Goal: Information Seeking & Learning: Learn about a topic

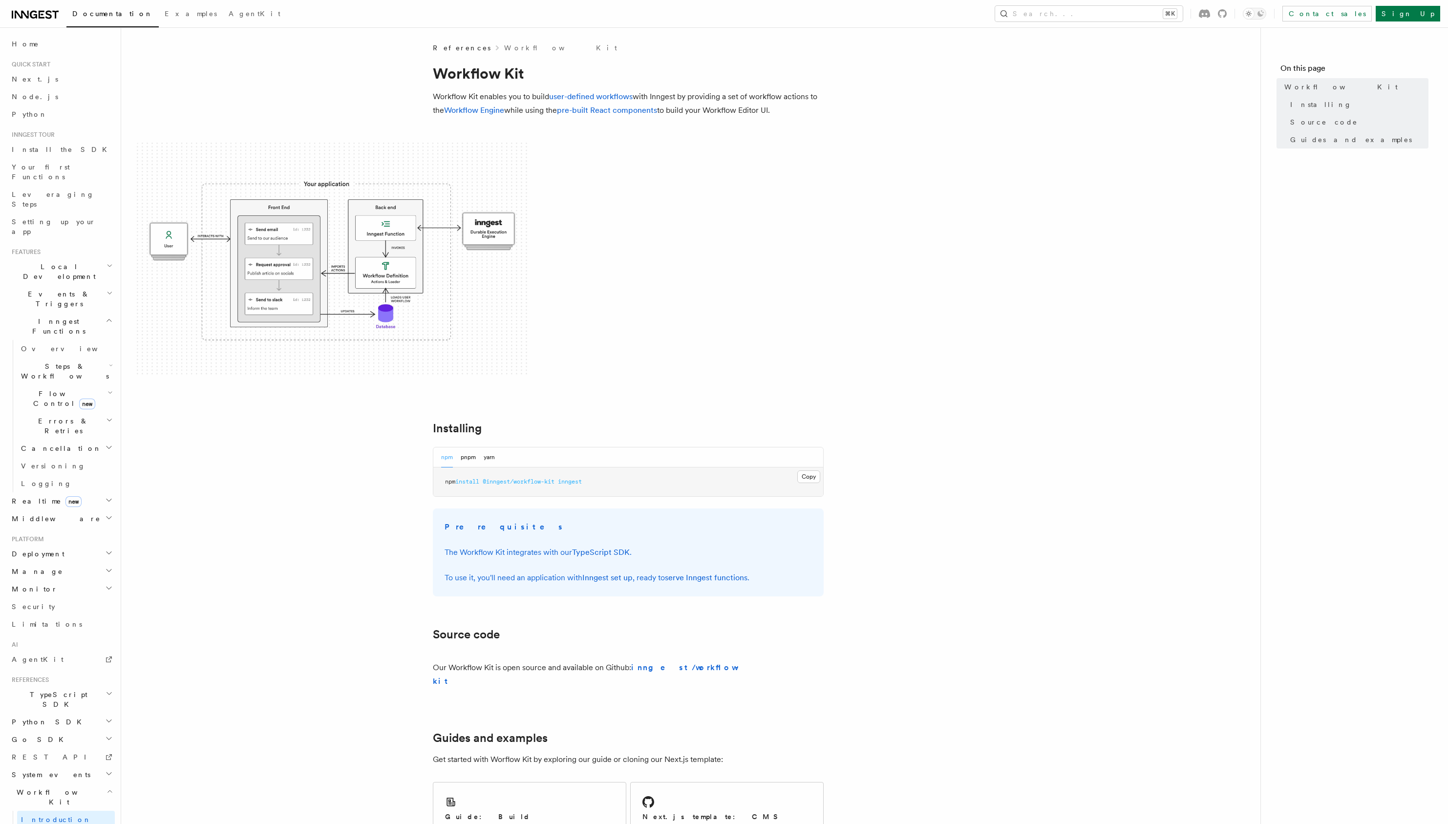
scroll to position [214, 0]
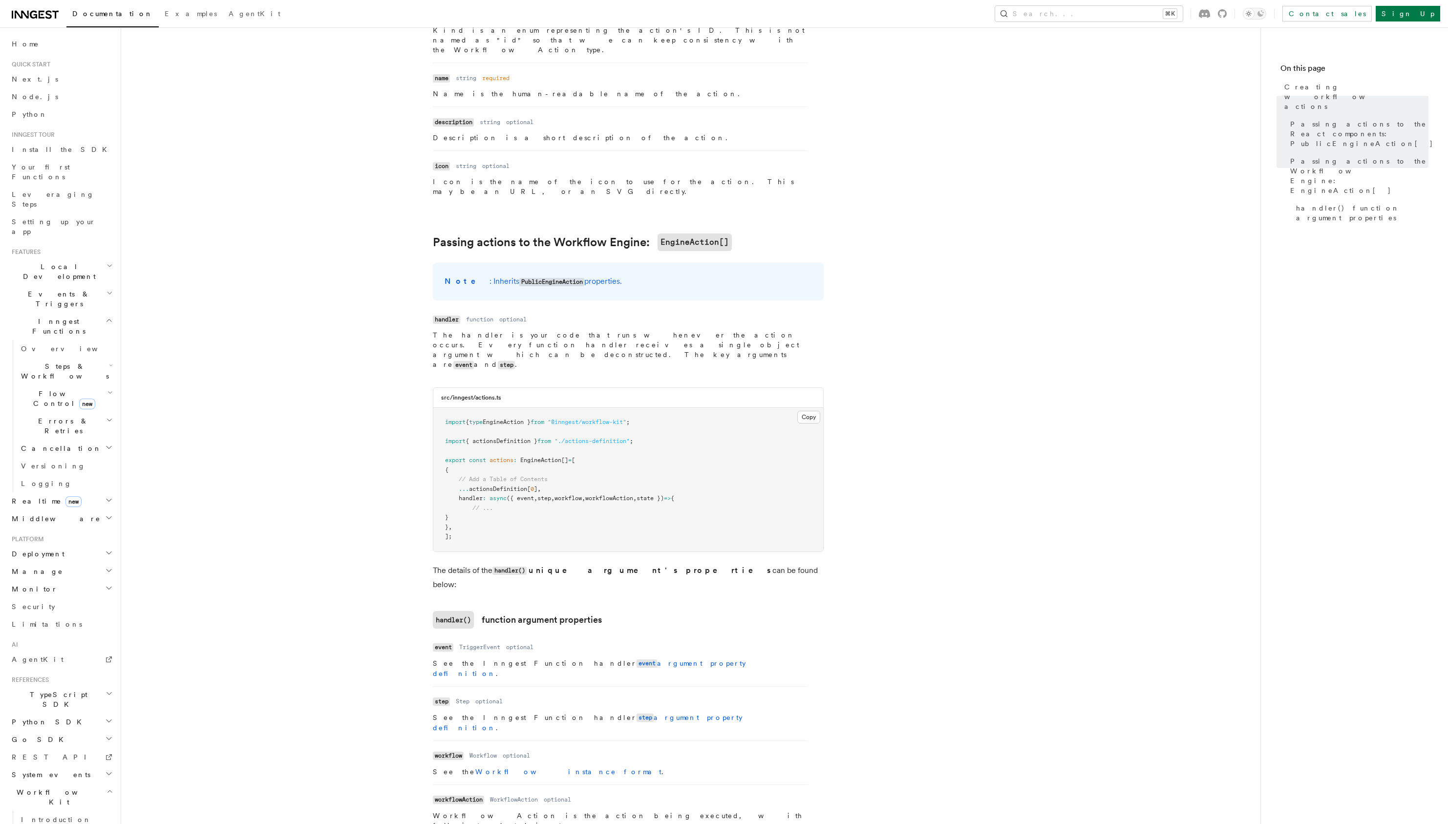
scroll to position [1008, 0]
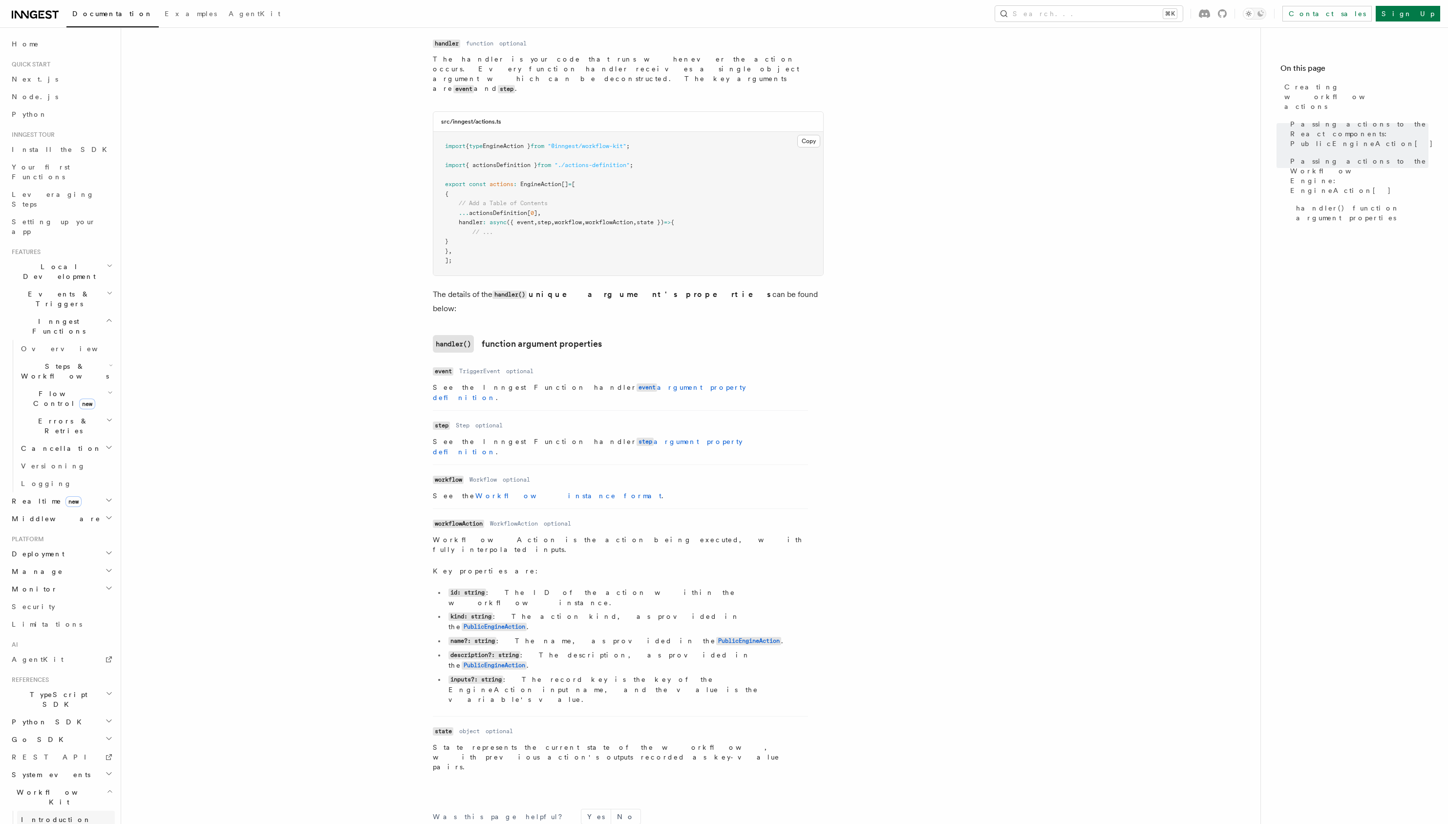
click at [73, 811] on link "Introduction" at bounding box center [66, 820] width 98 height 18
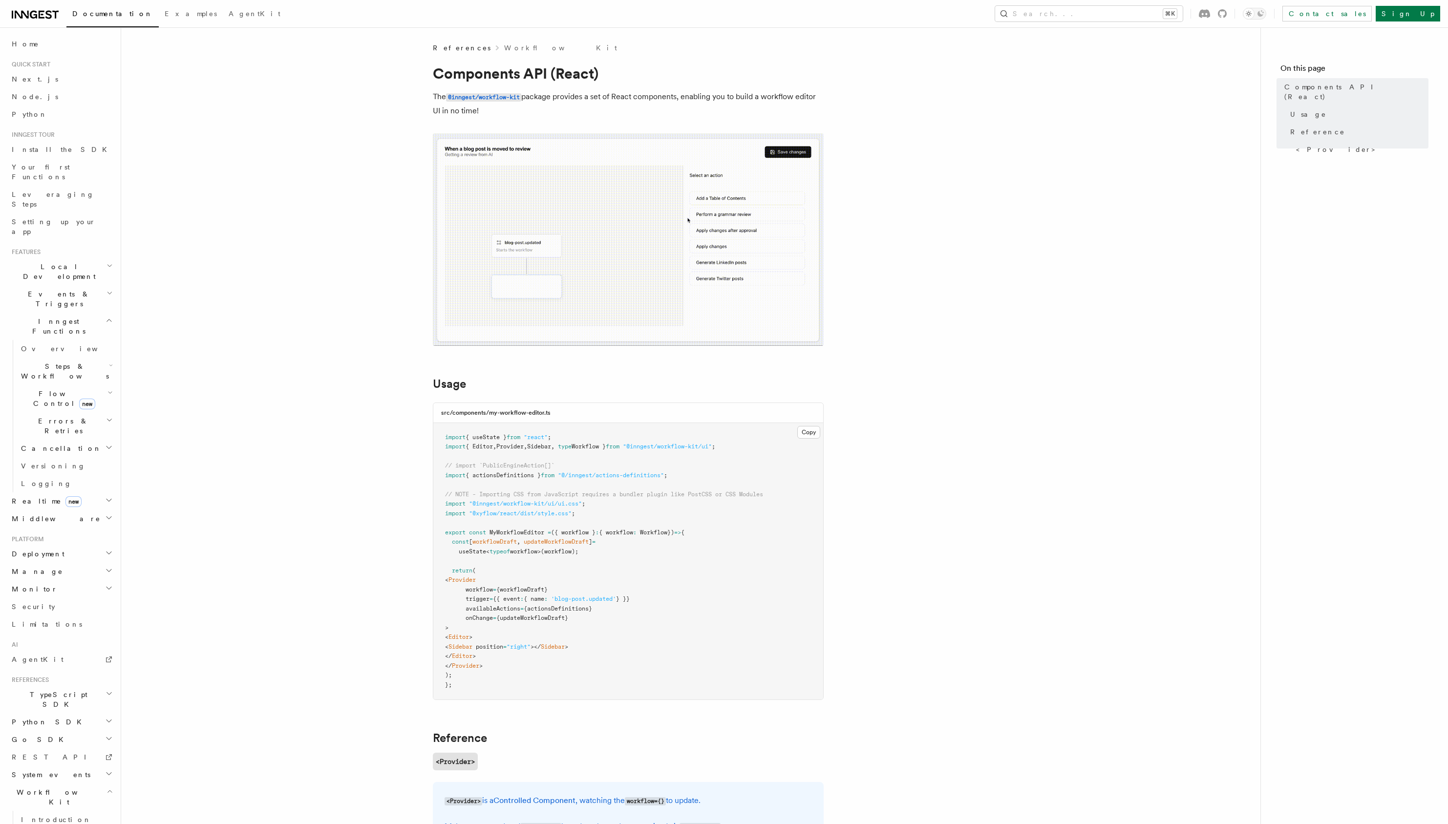
click at [667, 276] on img at bounding box center [628, 239] width 391 height 212
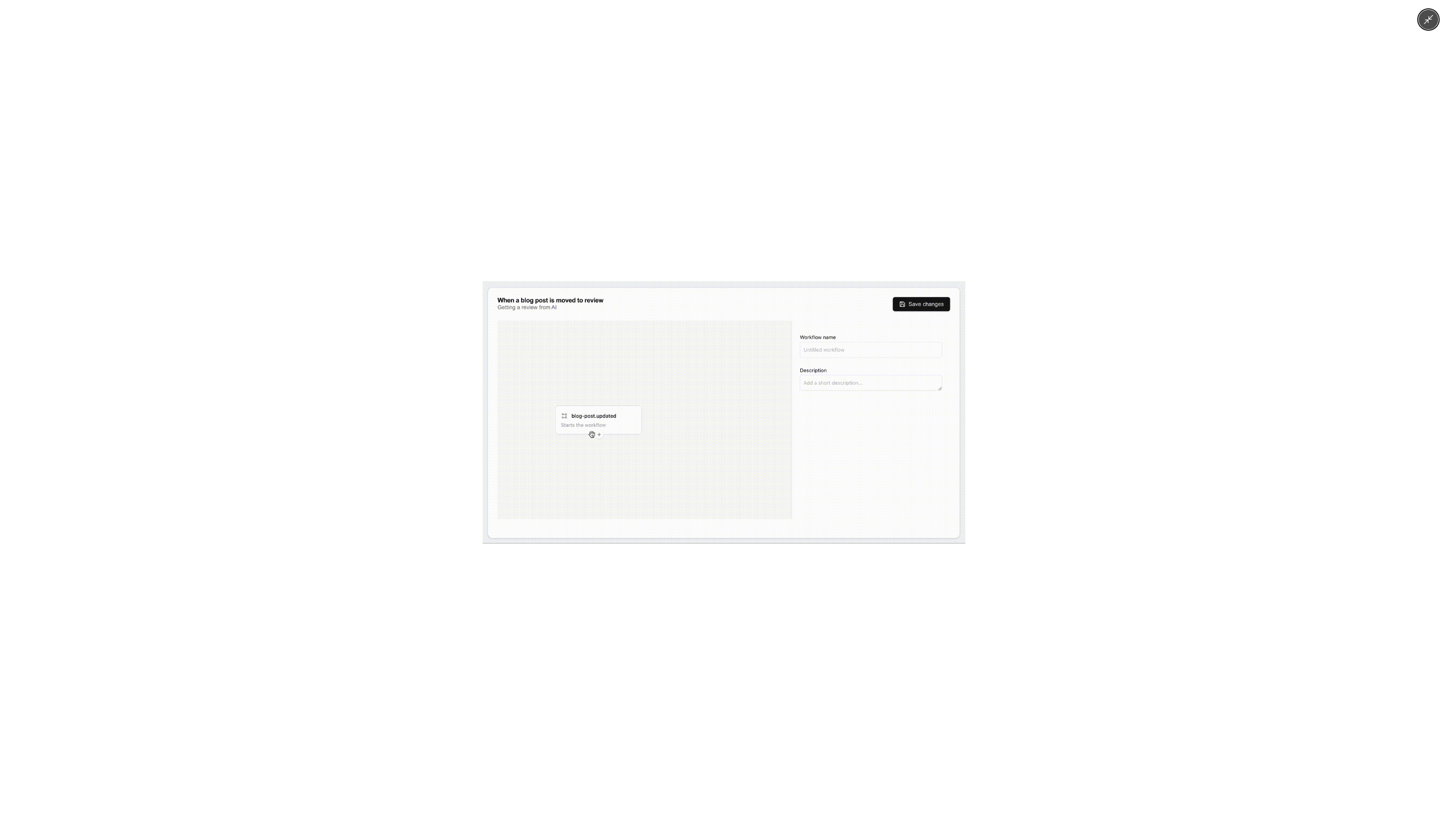
click at [667, 276] on div at bounding box center [724, 412] width 1448 height 824
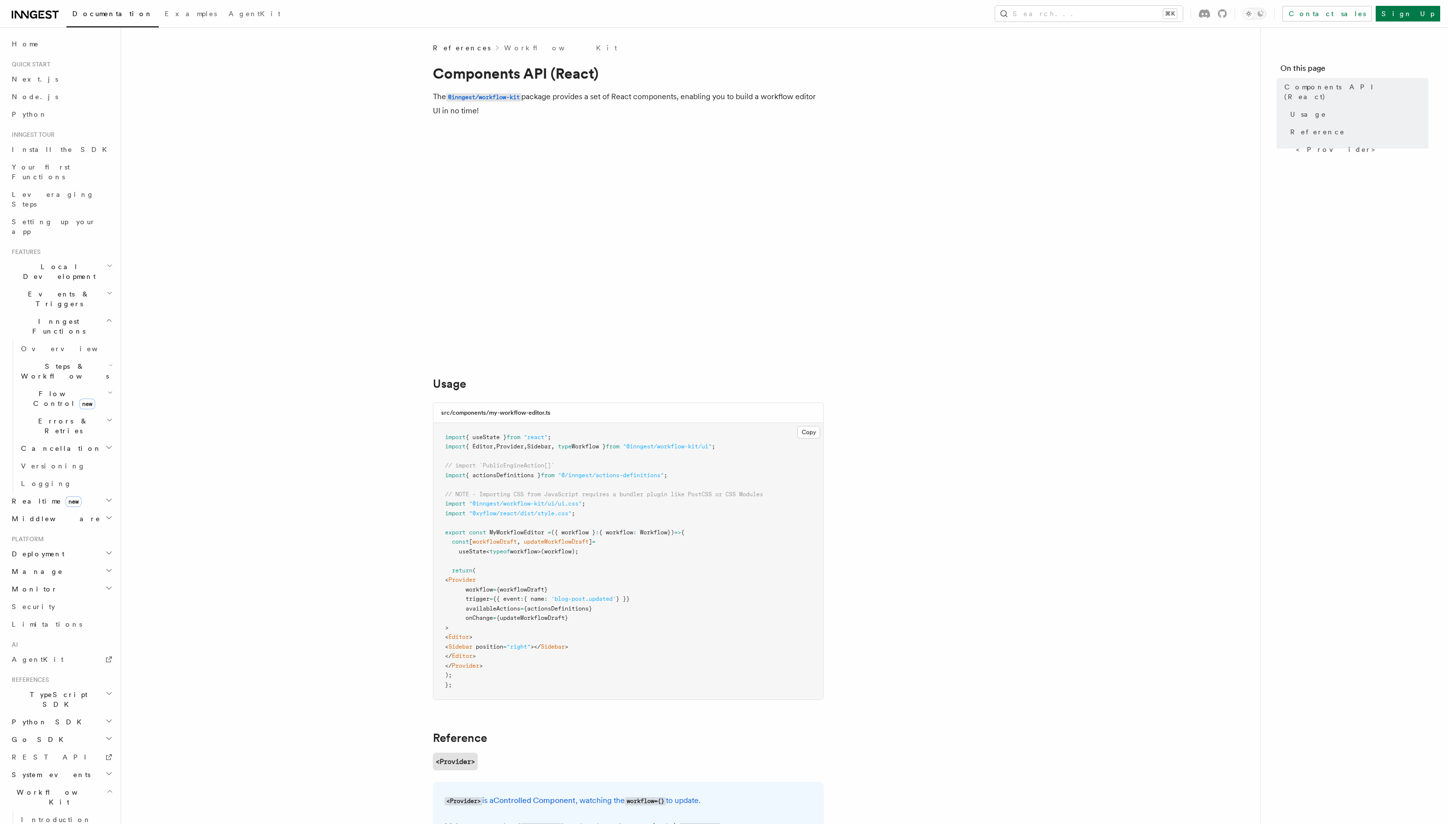
click at [667, 276] on img at bounding box center [628, 239] width 391 height 212
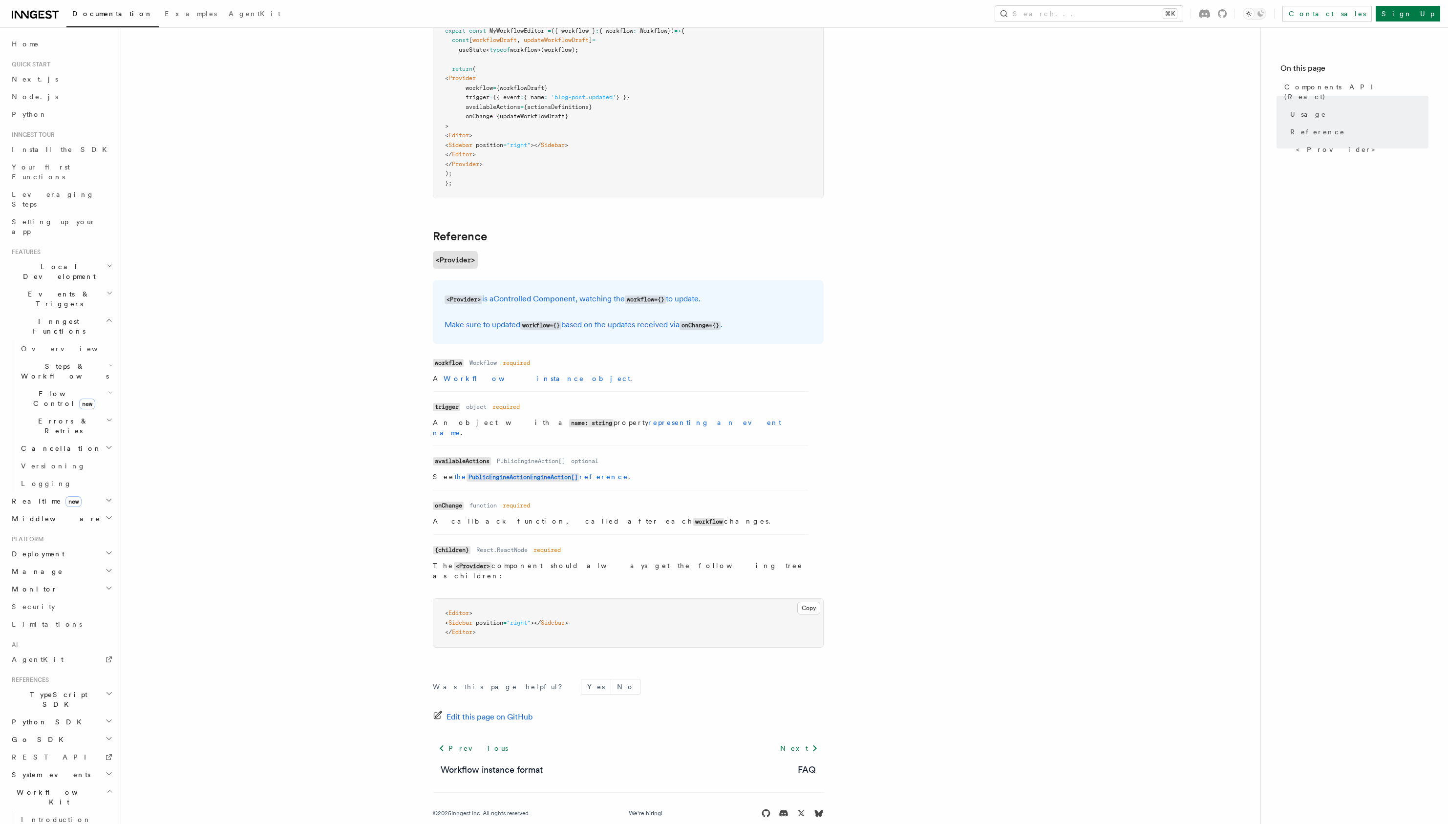
scroll to position [0, 0]
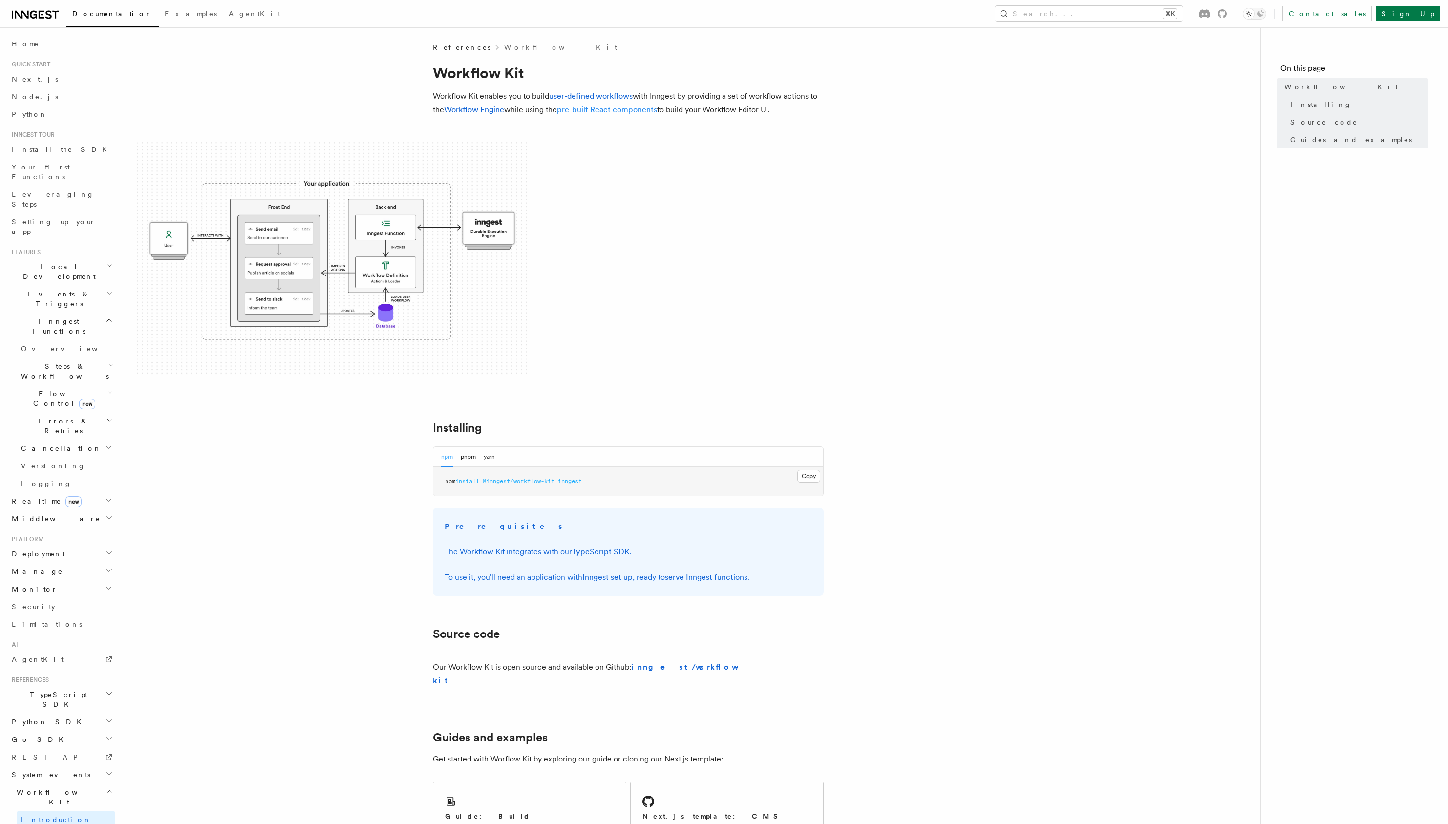
click at [616, 108] on link "pre-built React components" at bounding box center [607, 109] width 100 height 9
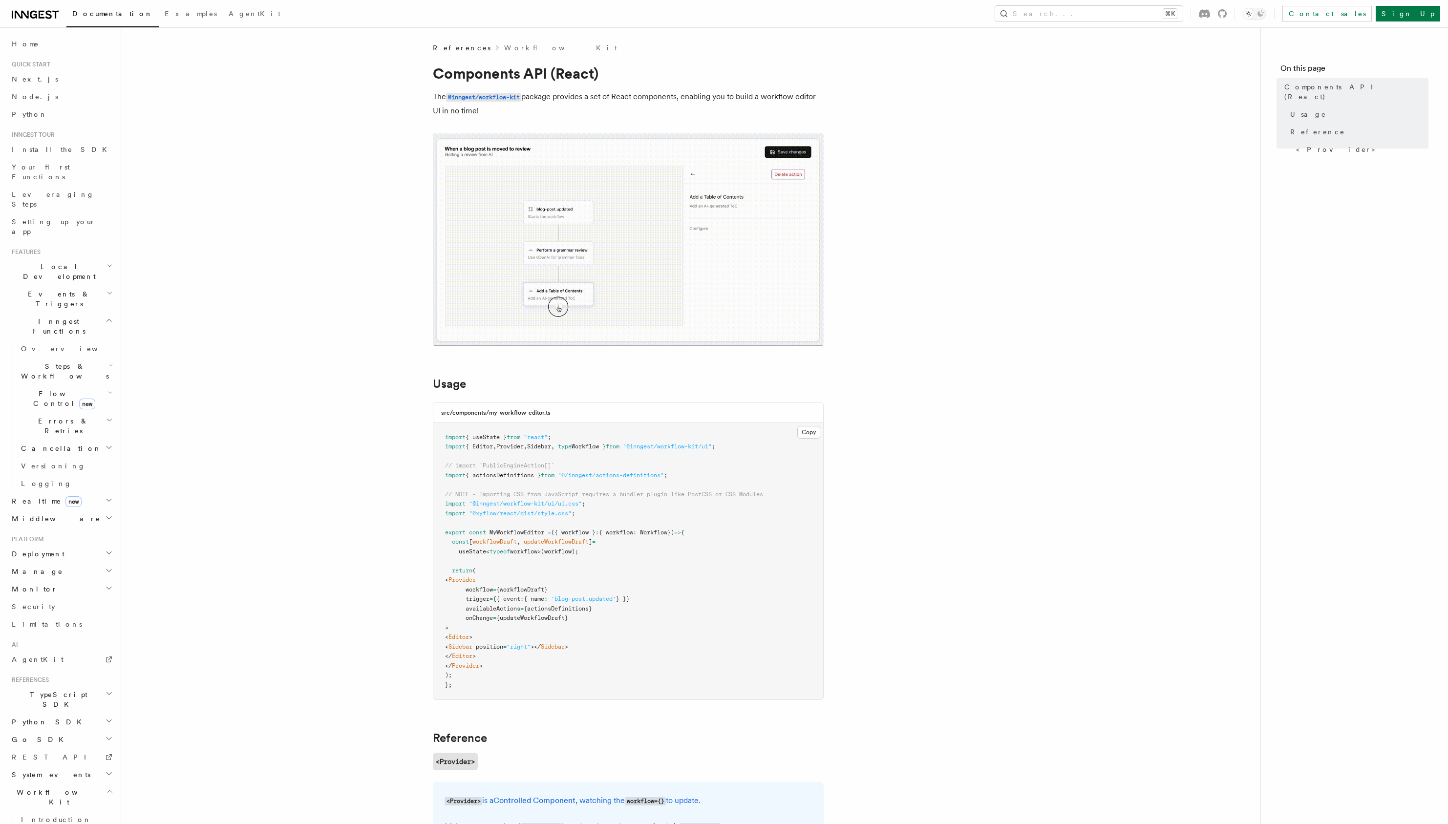
scroll to position [0, 0]
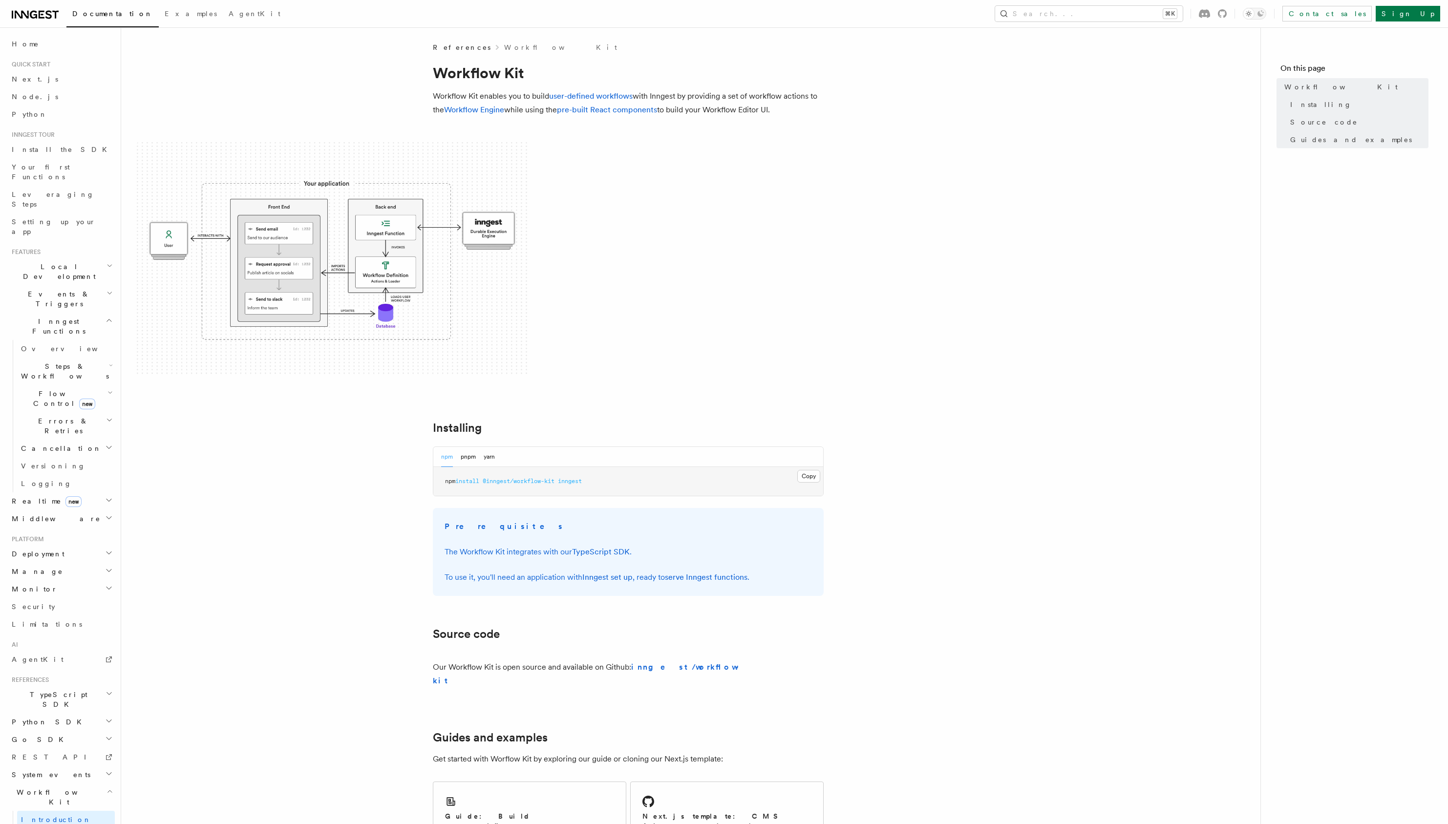
click at [616, 94] on link "user-defined workflows" at bounding box center [591, 95] width 84 height 9
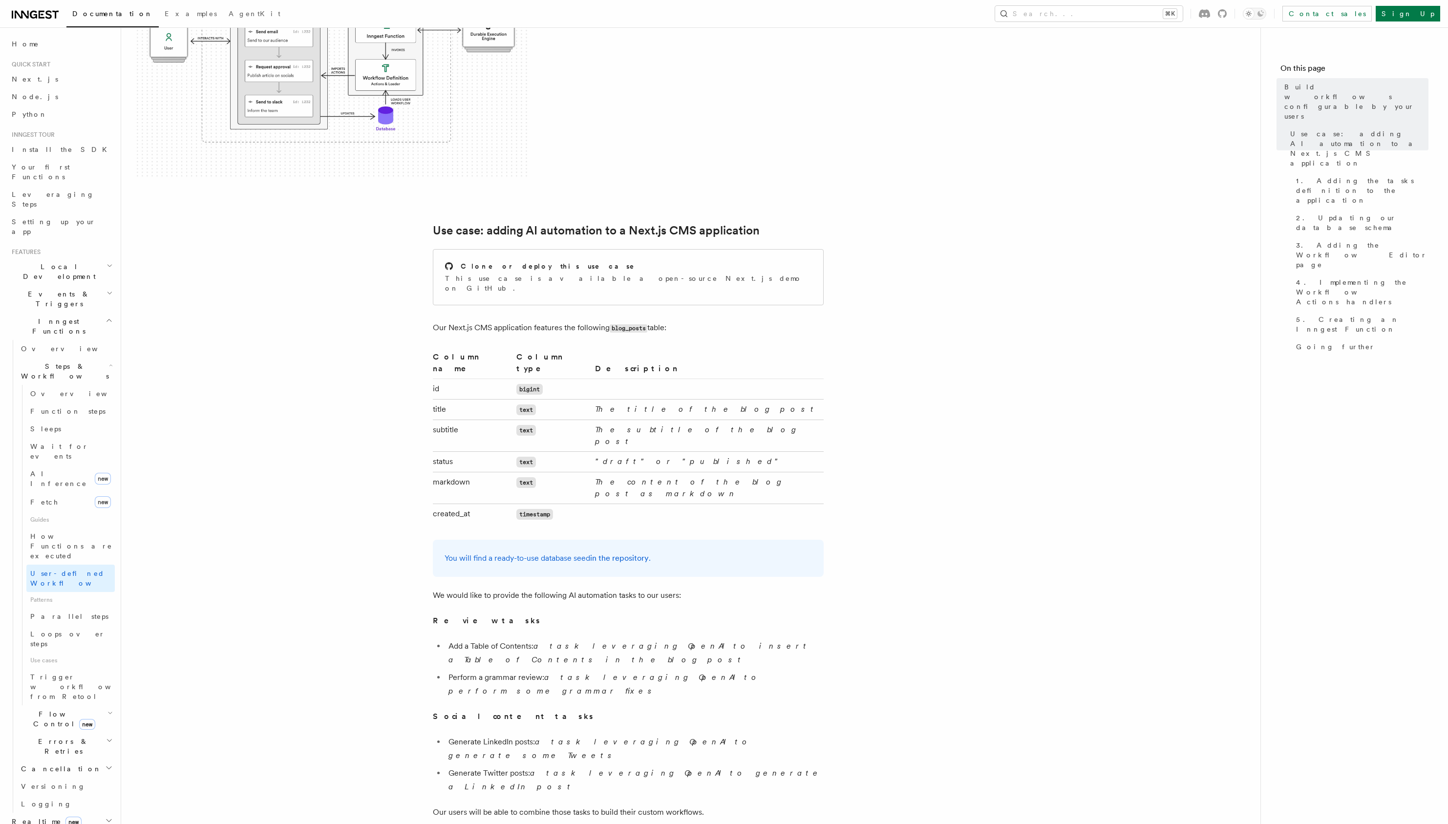
scroll to position [258, 0]
